Goal: Information Seeking & Learning: Learn about a topic

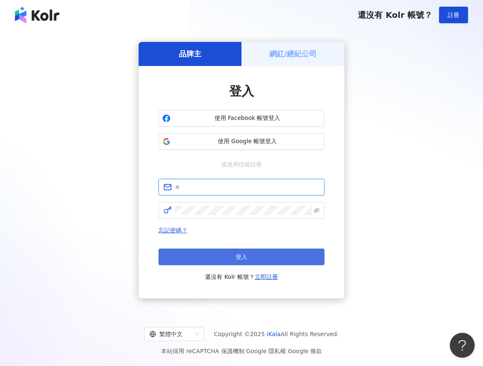
type input "**********"
click at [218, 253] on button "登入" at bounding box center [241, 256] width 166 height 17
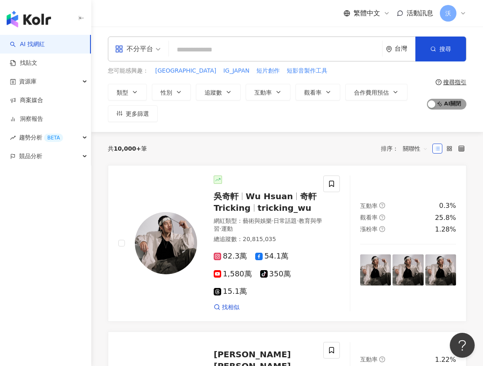
click at [456, 103] on span "AI 開啟 AI 關閉" at bounding box center [446, 104] width 39 height 11
click at [167, 92] on span "性別" at bounding box center [166, 92] width 12 height 7
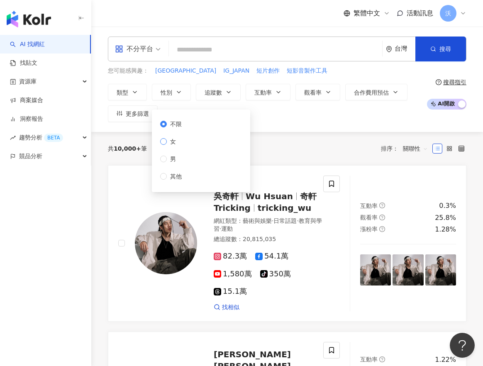
click at [172, 140] on span "女" at bounding box center [173, 141] width 12 height 9
click at [170, 122] on span "不限" at bounding box center [176, 123] width 18 height 9
click at [129, 90] on button "類型" at bounding box center [127, 92] width 39 height 17
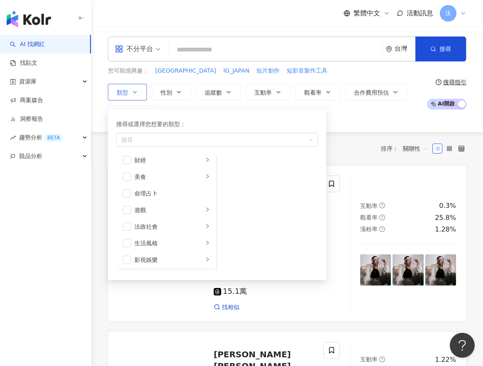
scroll to position [124, 0]
click at [126, 155] on span "button" at bounding box center [127, 157] width 8 height 8
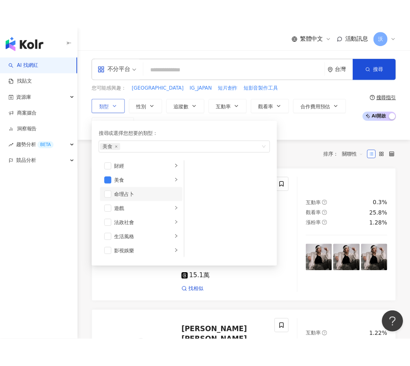
scroll to position [41, 0]
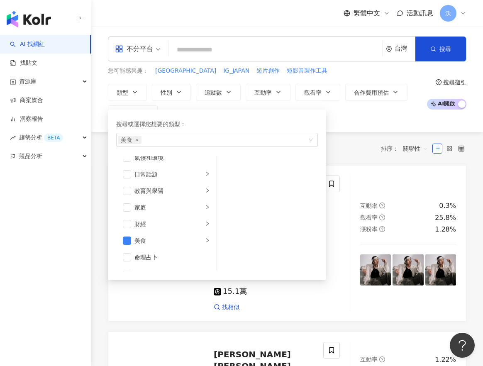
drag, startPoint x: 345, startPoint y: 127, endPoint x: 334, endPoint y: 123, distance: 12.1
click at [345, 127] on div "不分平台 台灣 搜尋 您可能感興趣： JAPAN IG_JAPAN 短片創作 短影音製作工具 類型 搜尋或選擇您想要的類型： 美食 藝術與娛樂 美妝時尚 氣候…" at bounding box center [286, 79] width 391 height 105
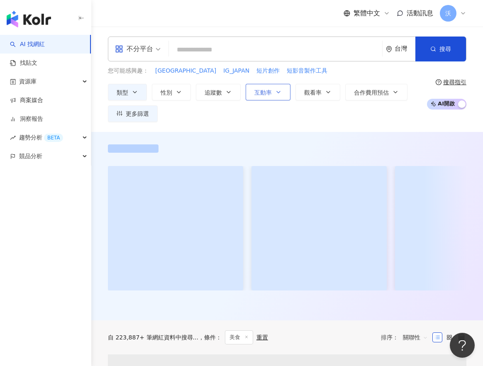
click at [257, 96] on span "互動率" at bounding box center [262, 92] width 17 height 7
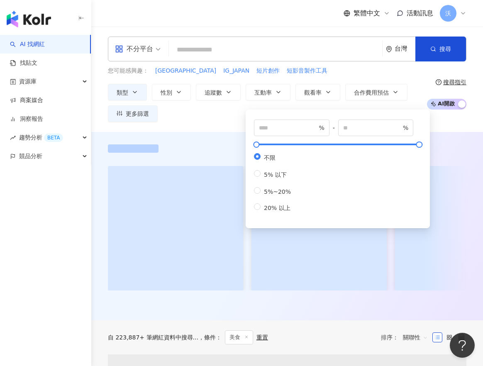
click at [216, 114] on div "類型 性別 追蹤數 互動率 觀看率 合作費用預估 更多篩選 不限 女 男 其他 % - % 不限 5% 以下 5%~20% 20% 以上" at bounding box center [265, 103] width 314 height 38
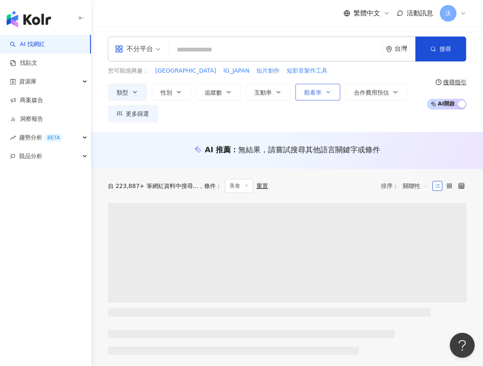
click at [314, 96] on button "觀看率" at bounding box center [317, 92] width 45 height 17
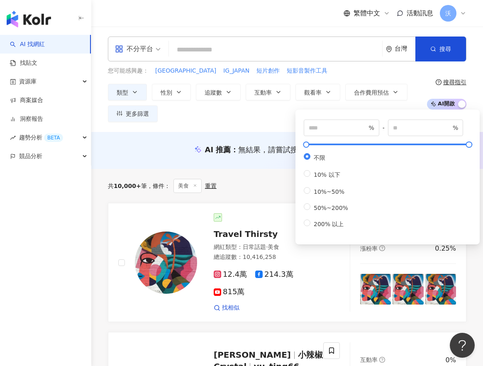
click at [233, 117] on div "類型 性別 追蹤數 互動率 觀看率 合作費用預估 更多篩選 不限 女 男 其他 % - % 不限 5% 以下 5%~20% 20% 以上 % - % 不限 1…" at bounding box center [265, 103] width 314 height 38
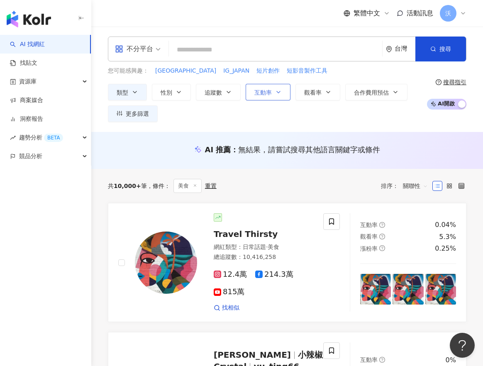
click at [255, 87] on button "互動率" at bounding box center [267, 92] width 45 height 17
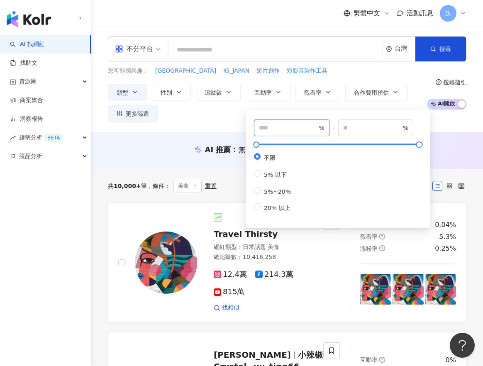
click at [271, 129] on input "number" at bounding box center [288, 127] width 58 height 9
click at [211, 123] on div "不分平台 台灣 搜尋 您可能感興趣： JAPAN IG_JAPAN 短片創作 短影音製作工具 類型 性別 追蹤數 互動率 觀看率 合作費用預估 更多篩選 不限…" at bounding box center [286, 79] width 391 height 105
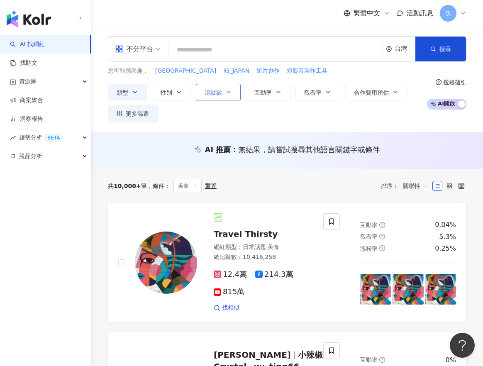
click at [215, 96] on button "追蹤數" at bounding box center [218, 92] width 45 height 17
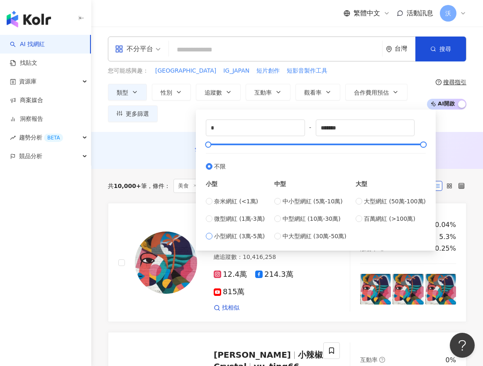
type input "*****"
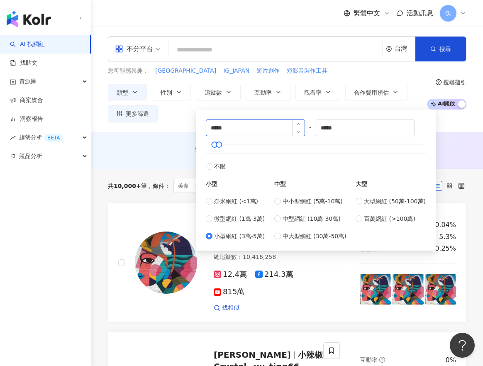
drag, startPoint x: 237, startPoint y: 133, endPoint x: 207, endPoint y: 127, distance: 30.0
click at [207, 127] on input "*****" at bounding box center [255, 128] width 98 height 16
type input "*****"
click at [160, 119] on div "類型 性別 追蹤數 互動率 觀看率 合作費用預估 更多篩選 不限 女 男 其他 % - % 不限 5% 以下 5%~20% 20% 以上 % - % 不限 1…" at bounding box center [265, 103] width 314 height 38
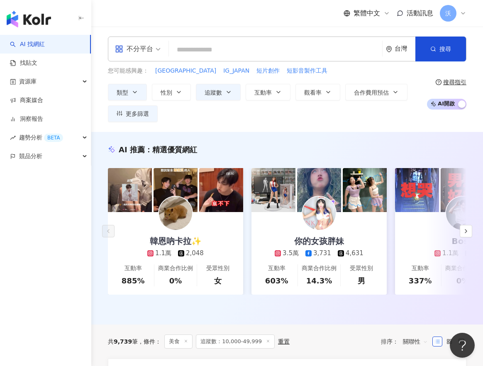
click at [390, 119] on div "類型 性別 追蹤數 互動率 觀看率 合作費用預估 更多篩選 不限 女 男 其他 % - % 不限 5% 以下 5%~20% 20% 以上 % - % 不限 1…" at bounding box center [265, 103] width 314 height 38
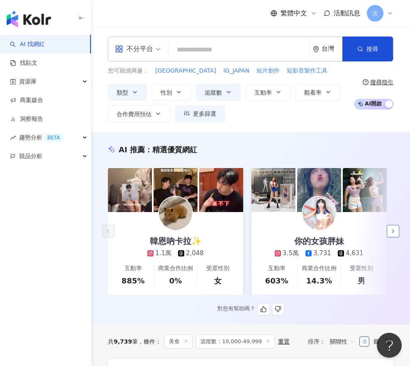
click at [396, 233] on button "button" at bounding box center [392, 231] width 12 height 12
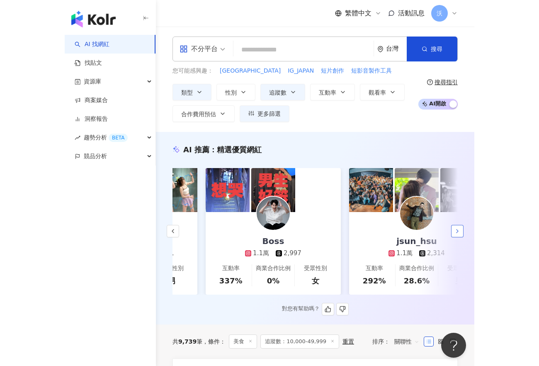
scroll to position [0, 287]
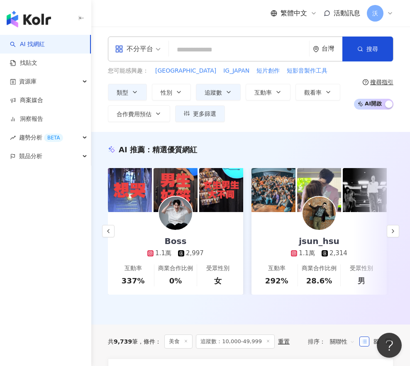
click at [1, 249] on div "AI 找網紅 找貼文 資源庫 商案媒合 洞察報告 趨勢分析 BETA 競品分析" at bounding box center [45, 200] width 91 height 331
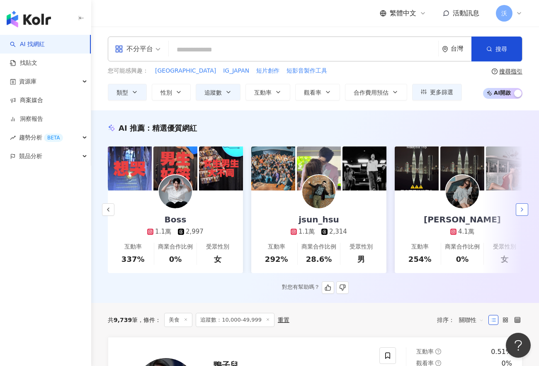
click at [482, 213] on icon "button" at bounding box center [522, 209] width 7 height 7
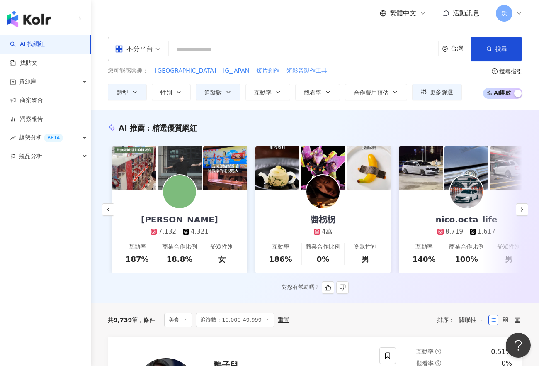
scroll to position [0, 717]
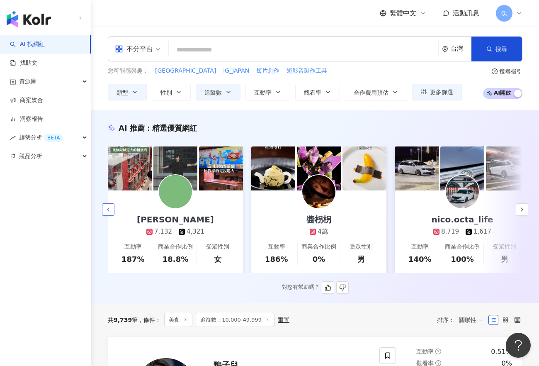
click at [105, 213] on icon "button" at bounding box center [108, 209] width 7 height 7
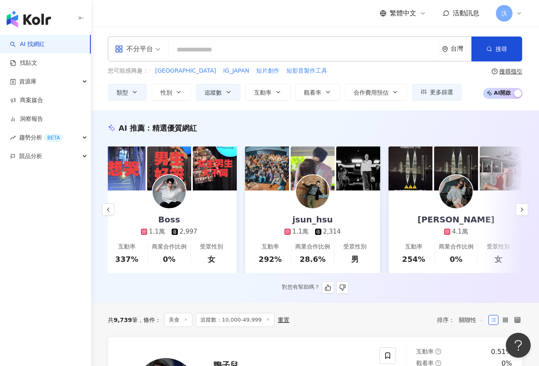
scroll to position [0, 287]
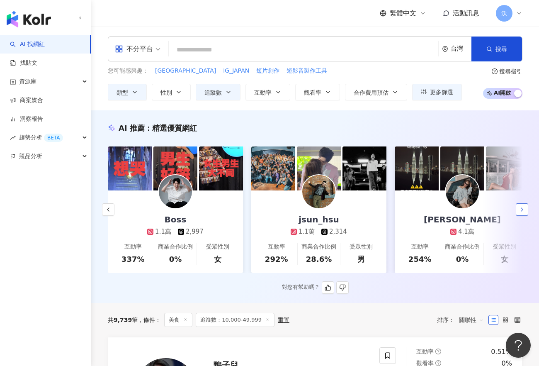
click at [482, 213] on icon "button" at bounding box center [522, 209] width 7 height 7
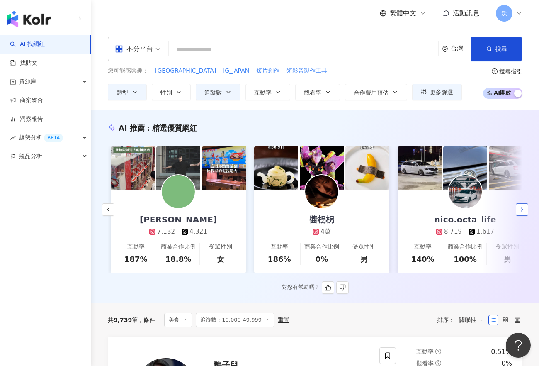
scroll to position [0, 717]
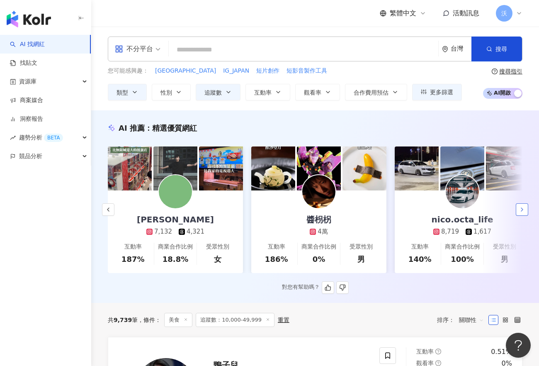
click at [482, 213] on button "button" at bounding box center [522, 209] width 12 height 12
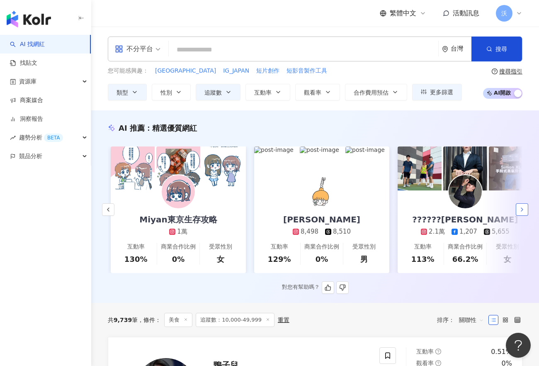
scroll to position [0, 1148]
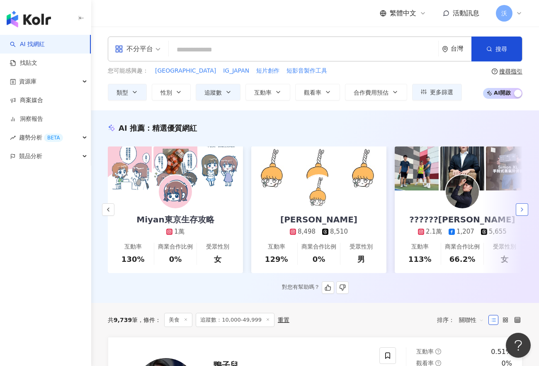
click at [482, 213] on button "button" at bounding box center [522, 209] width 12 height 12
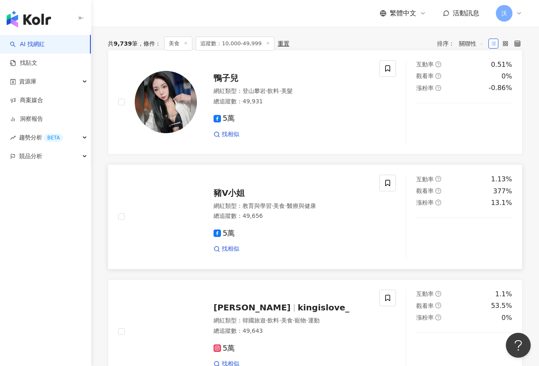
scroll to position [290, 0]
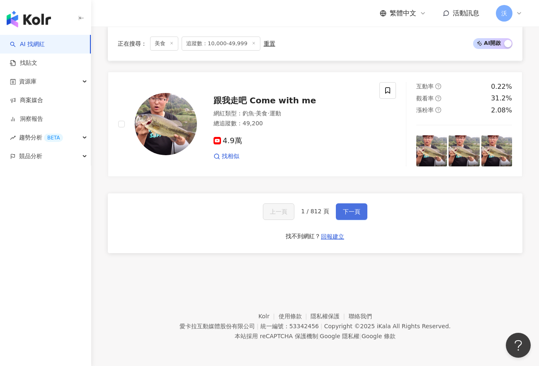
click at [350, 213] on span "下一頁" at bounding box center [351, 211] width 17 height 7
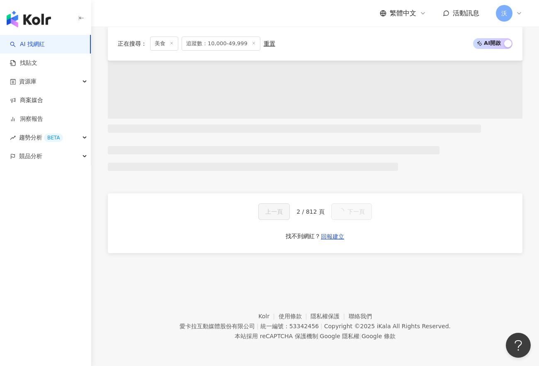
click at [482, 37] on div "正在搜尋 ： 美食 追蹤數：10,000-49,999 重置 AI 開啟 AI 關閉" at bounding box center [315, 43] width 395 height 14
click at [478, 46] on span "AI 開啟 AI 關閉" at bounding box center [492, 43] width 39 height 11
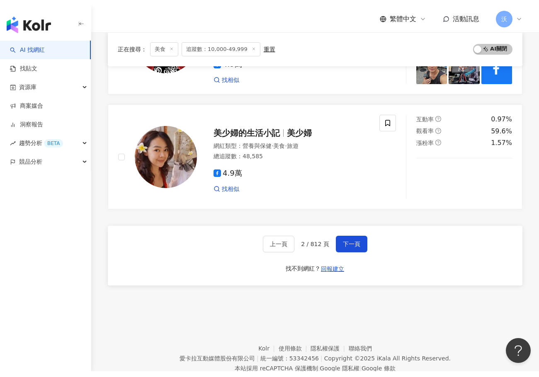
scroll to position [1292, 0]
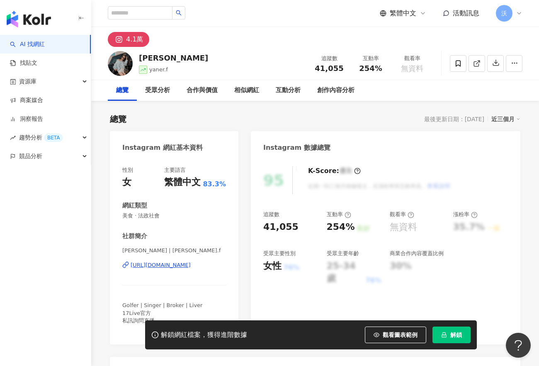
click at [167, 263] on div "[URL][DOMAIN_NAME]" at bounding box center [161, 264] width 60 height 7
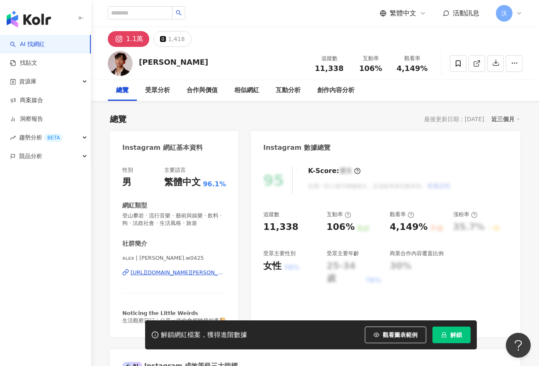
click at [182, 273] on div "https://www.instagram.com/alex.w0425/" at bounding box center [178, 272] width 95 height 7
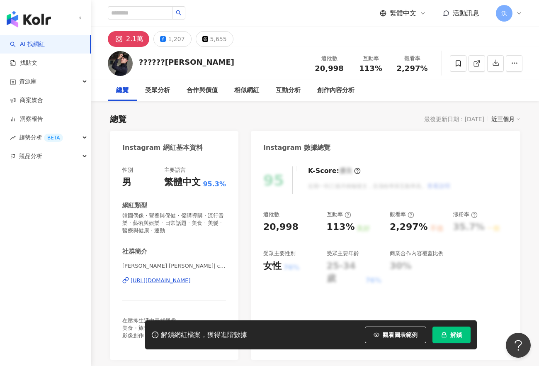
click at [186, 274] on div "Andrew 安德魯 | chenandrew0611 https://www.instagram.com/chenandrew0611/" at bounding box center [174, 286] width 104 height 49
click at [187, 281] on div "https://www.instagram.com/chenandrew0611/" at bounding box center [161, 280] width 60 height 7
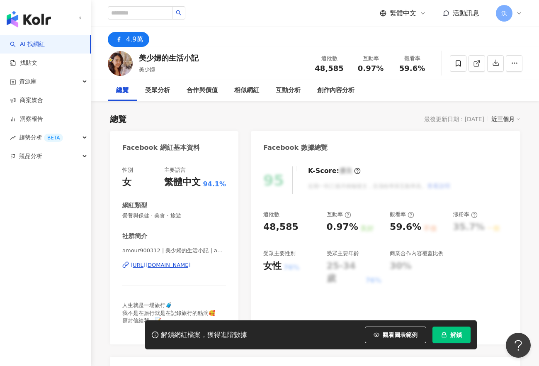
click at [191, 263] on div "[URL][DOMAIN_NAME]" at bounding box center [161, 264] width 60 height 7
click at [277, 294] on div "95 K-Score : 優良 近期一到三個月積極發文，且漲粉率與互動率高。 查看說明 追蹤數 48,585 互動率 0.97% 良好 觀看率 59.6% 不…" at bounding box center [386, 251] width 270 height 186
